Goal: Task Accomplishment & Management: Complete application form

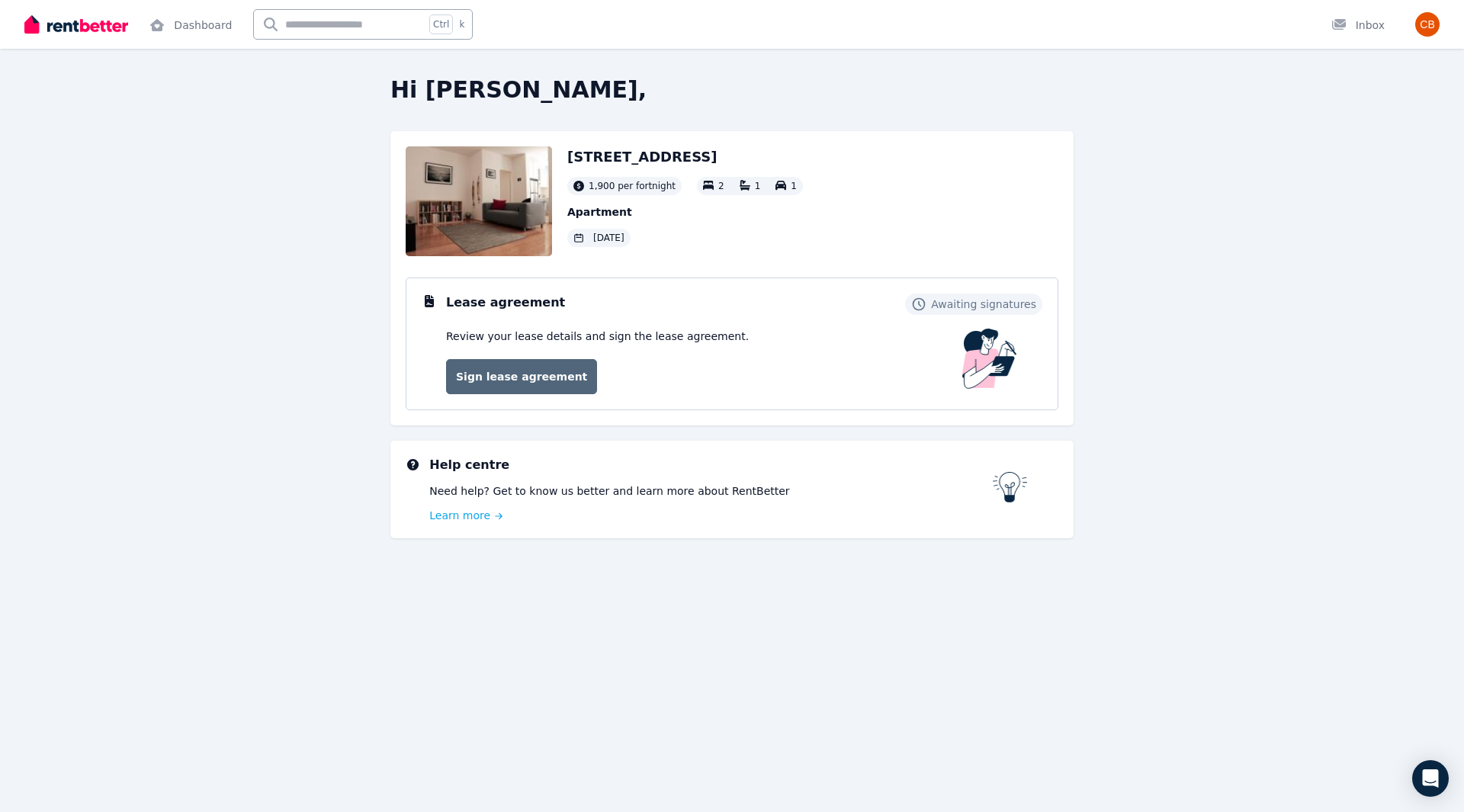
click at [515, 382] on link "Sign lease agreement" at bounding box center [522, 376] width 151 height 35
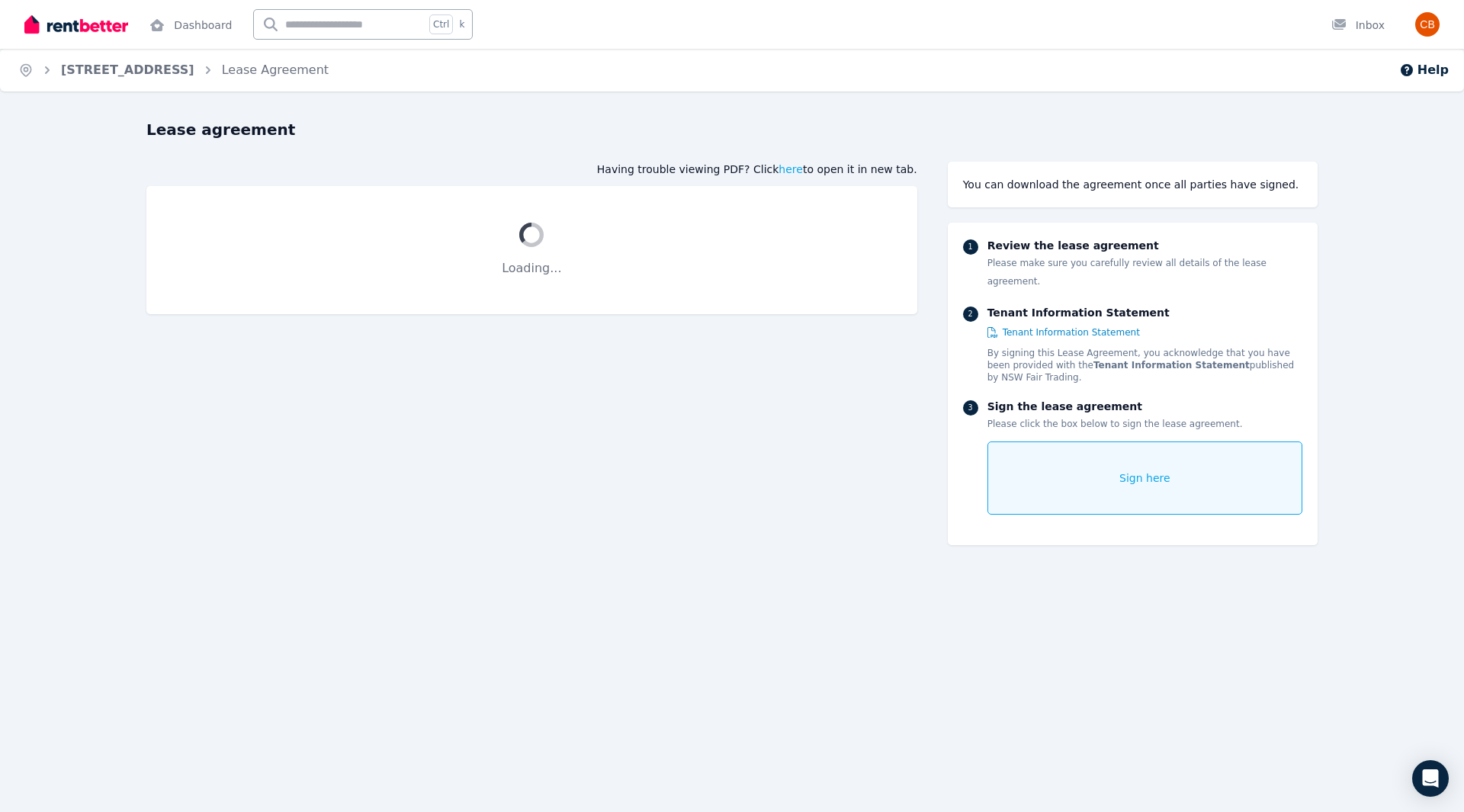
click at [1139, 470] on span "Sign here" at bounding box center [1145, 477] width 52 height 15
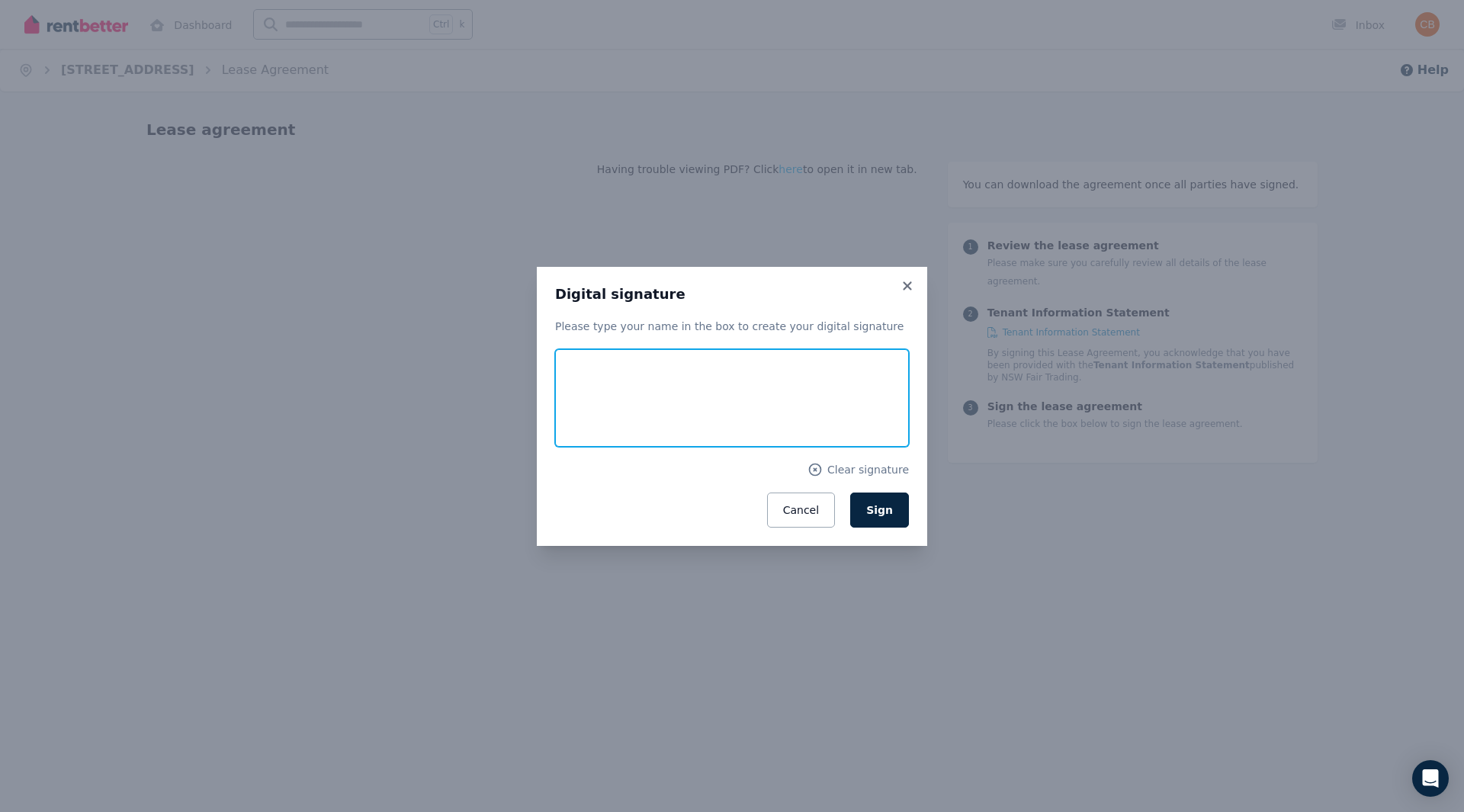
click at [658, 391] on input "text" at bounding box center [732, 398] width 354 height 97
type input "**********"
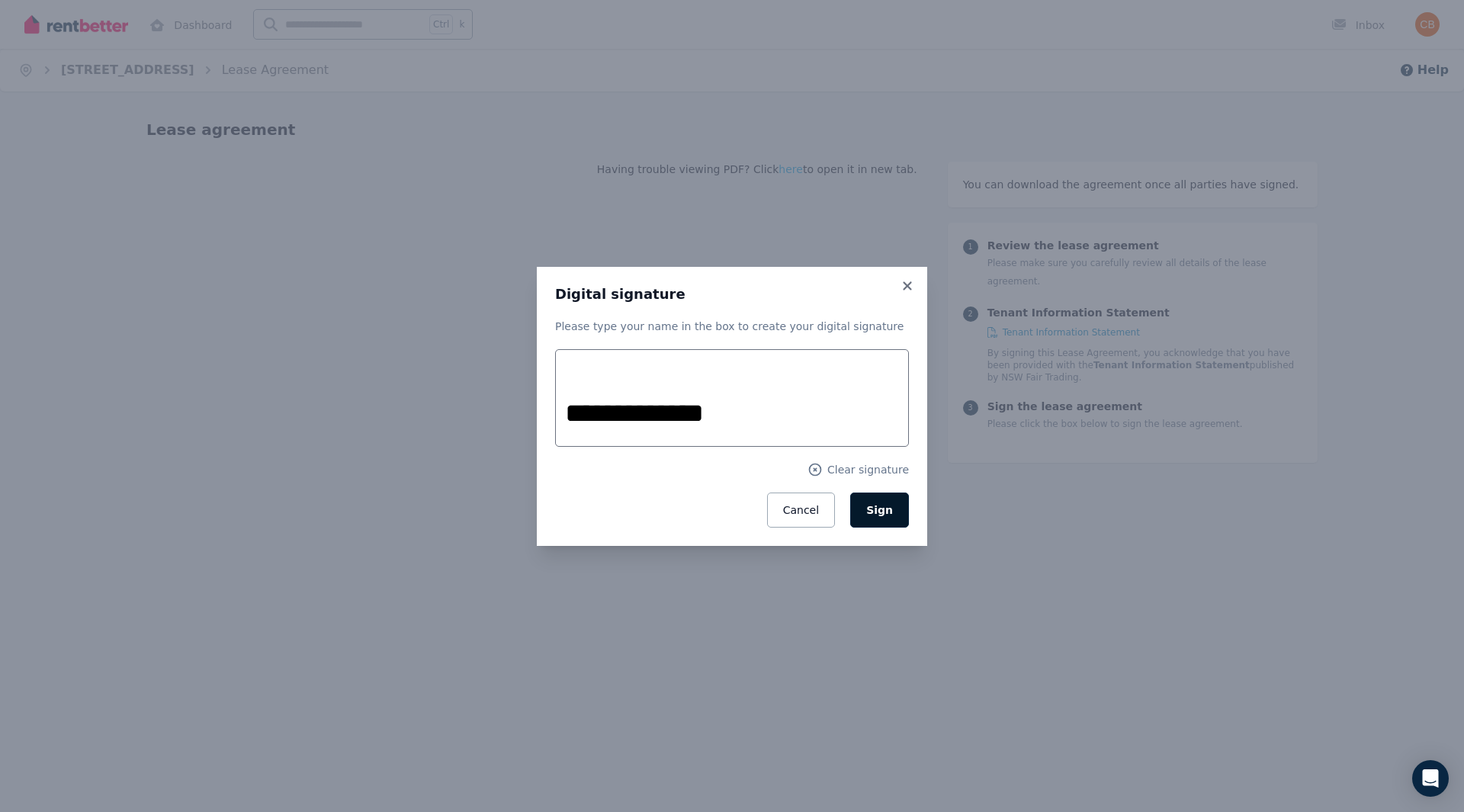
click at [886, 511] on span "Sign" at bounding box center [879, 510] width 27 height 12
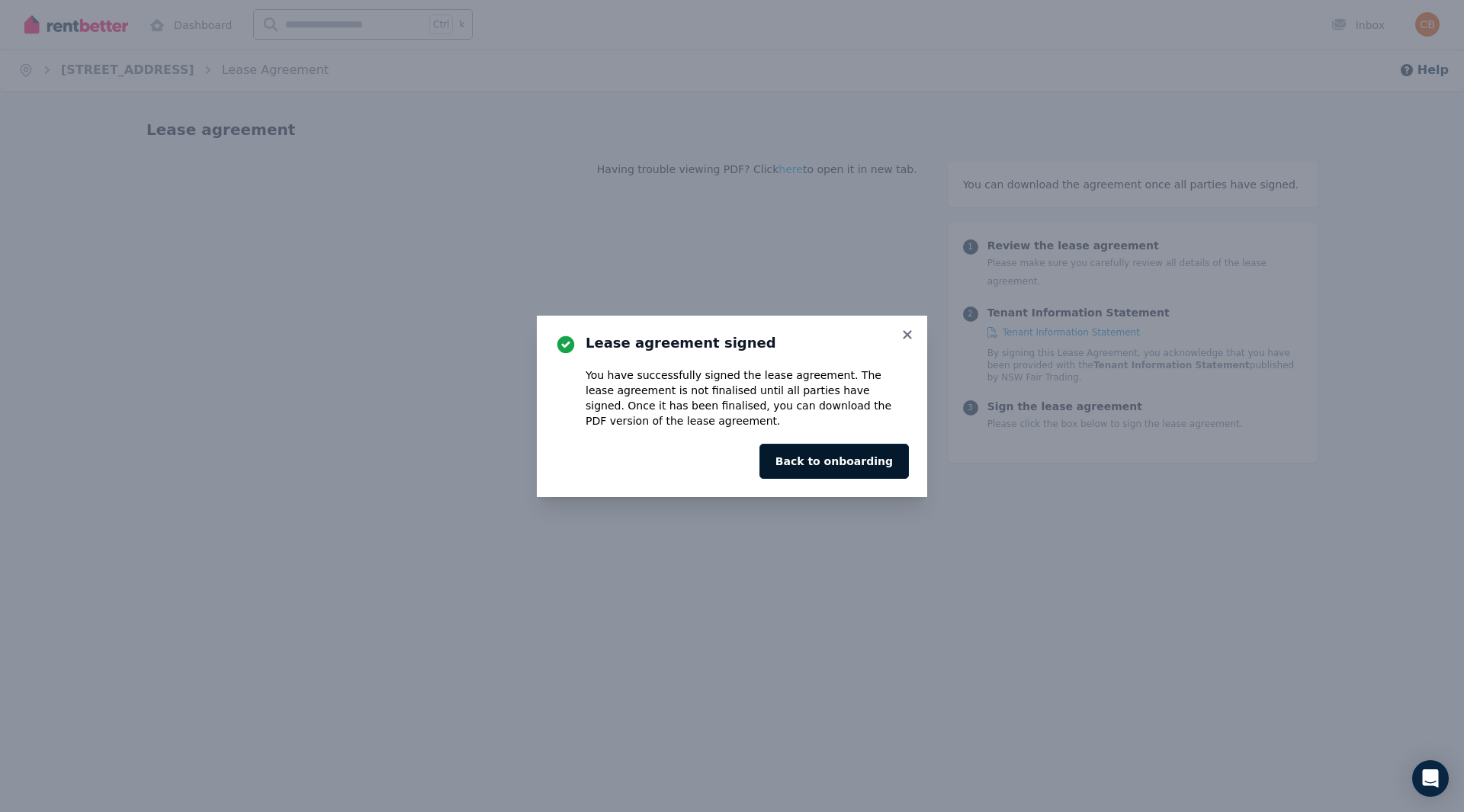
click at [858, 466] on button "Back to onboarding" at bounding box center [834, 460] width 150 height 35
